Goal: Task Accomplishment & Management: Manage account settings

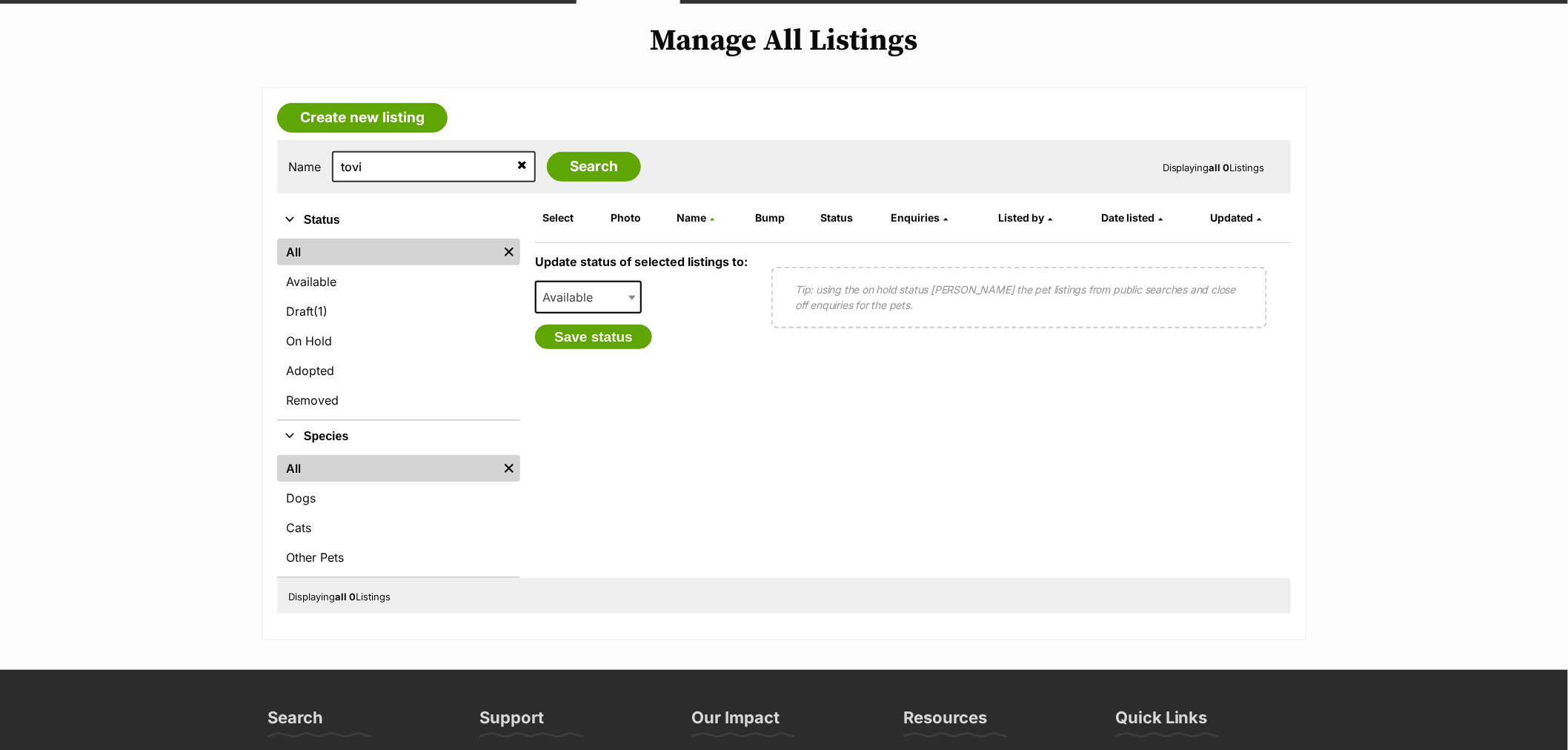
click at [332, 247] on link "All" at bounding box center [387, 252] width 221 height 26
click at [517, 166] on icon at bounding box center [522, 164] width 10 height 11
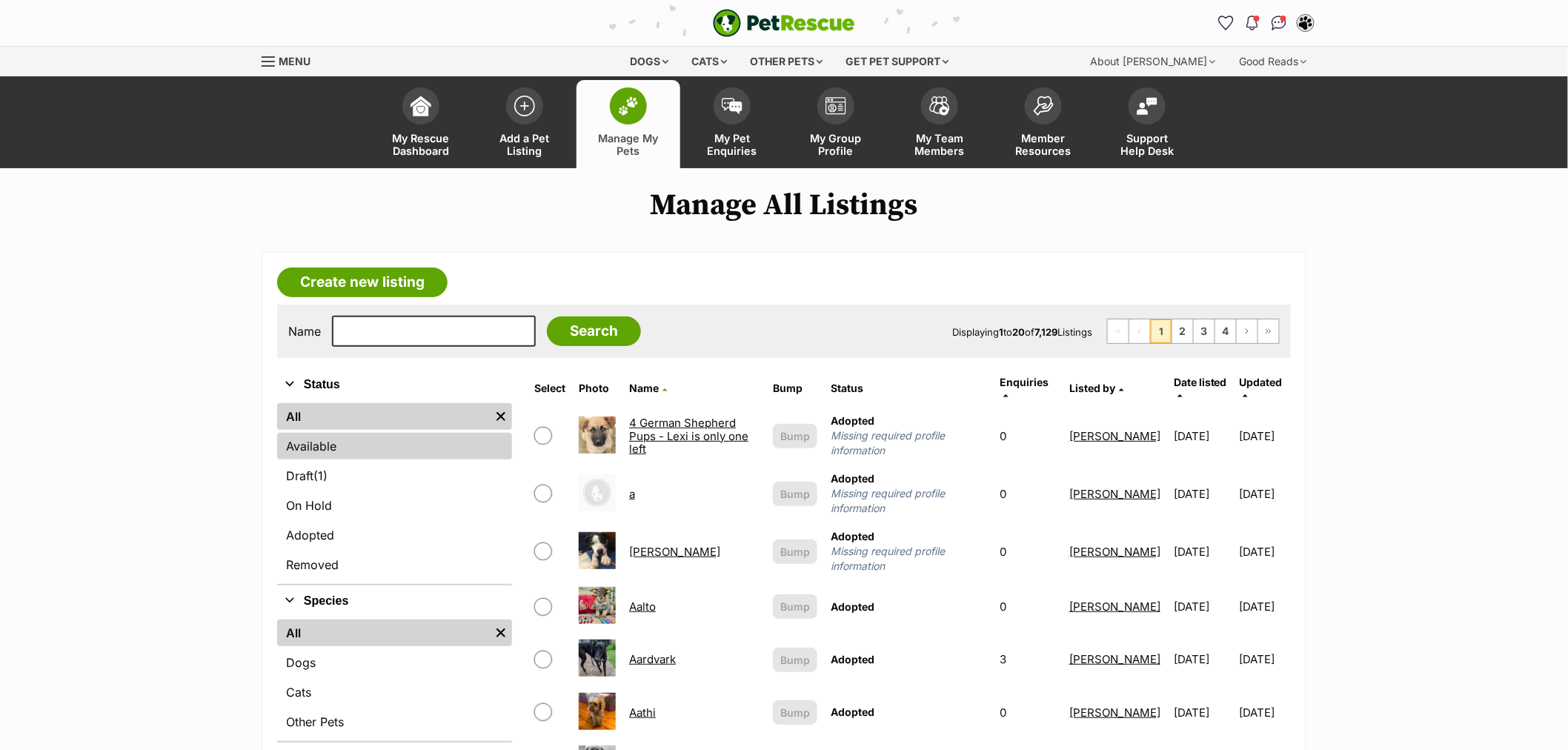
click at [319, 441] on link "Available" at bounding box center [394, 446] width 235 height 26
